Goal: Navigation & Orientation: Go to known website

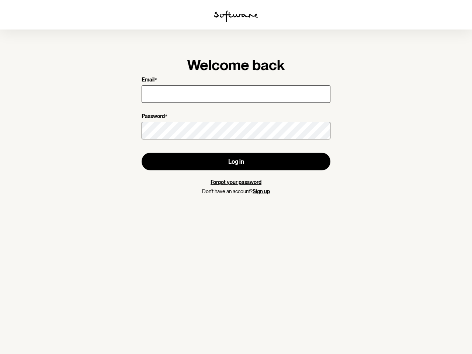
click at [236, 16] on img at bounding box center [236, 16] width 44 height 12
